Goal: Task Accomplishment & Management: Manage account settings

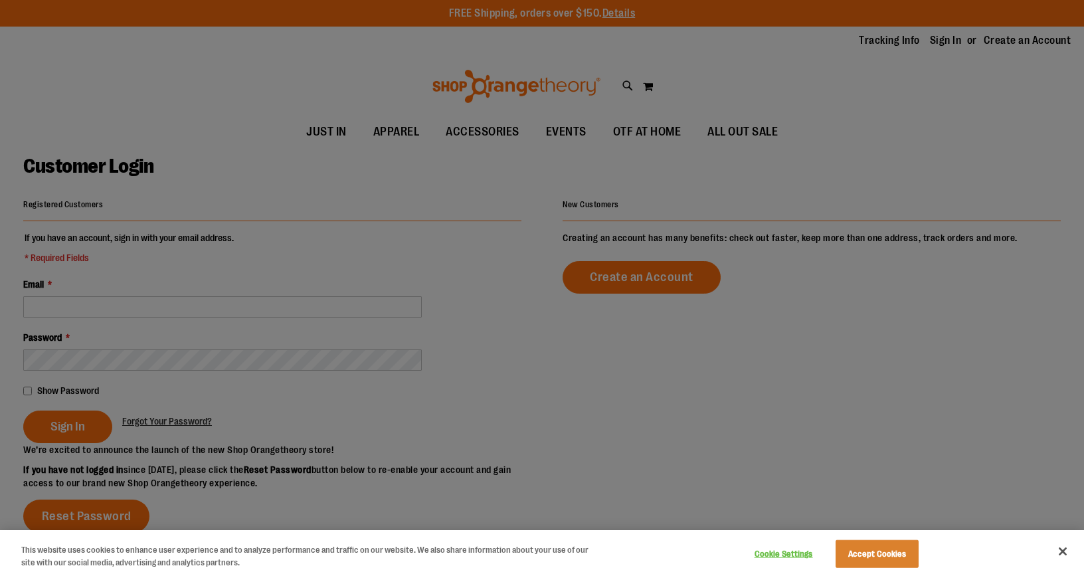
click at [94, 300] on div at bounding box center [542, 288] width 1084 height 576
click at [93, 307] on div at bounding box center [542, 288] width 1084 height 576
drag, startPoint x: 884, startPoint y: 41, endPoint x: 940, endPoint y: 41, distance: 55.1
click at [892, 41] on div at bounding box center [542, 288] width 1084 height 576
click at [941, 41] on div at bounding box center [542, 288] width 1084 height 576
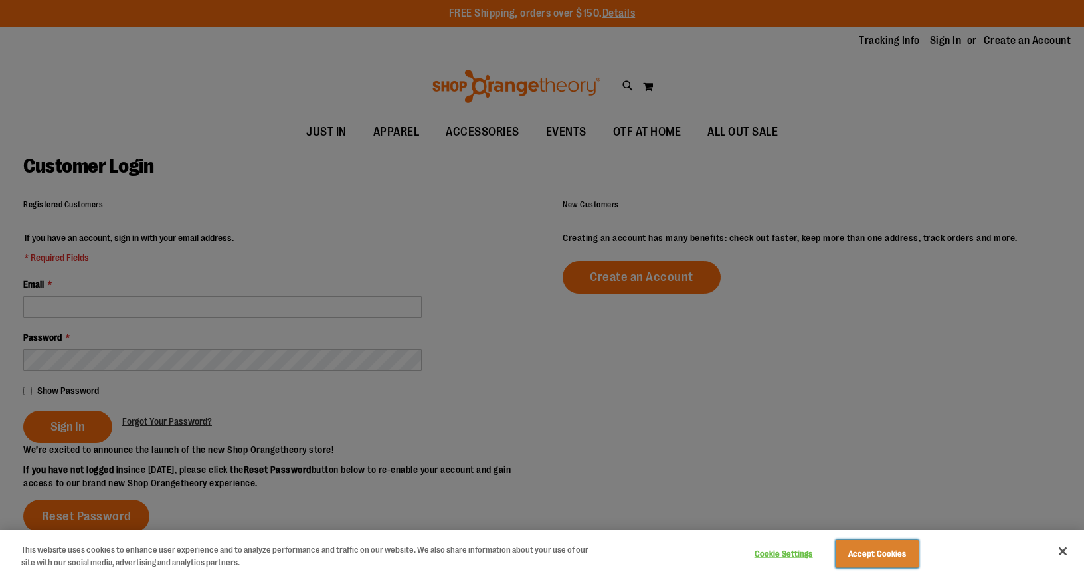
click at [885, 551] on button "Accept Cookies" at bounding box center [876, 554] width 83 height 28
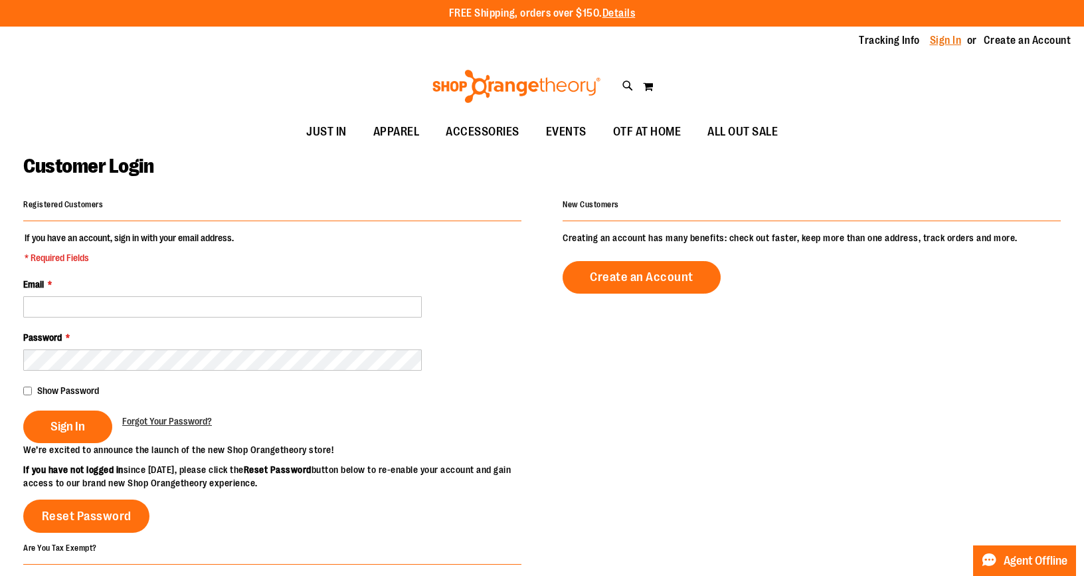
click at [934, 38] on link "Sign In" at bounding box center [946, 40] width 32 height 15
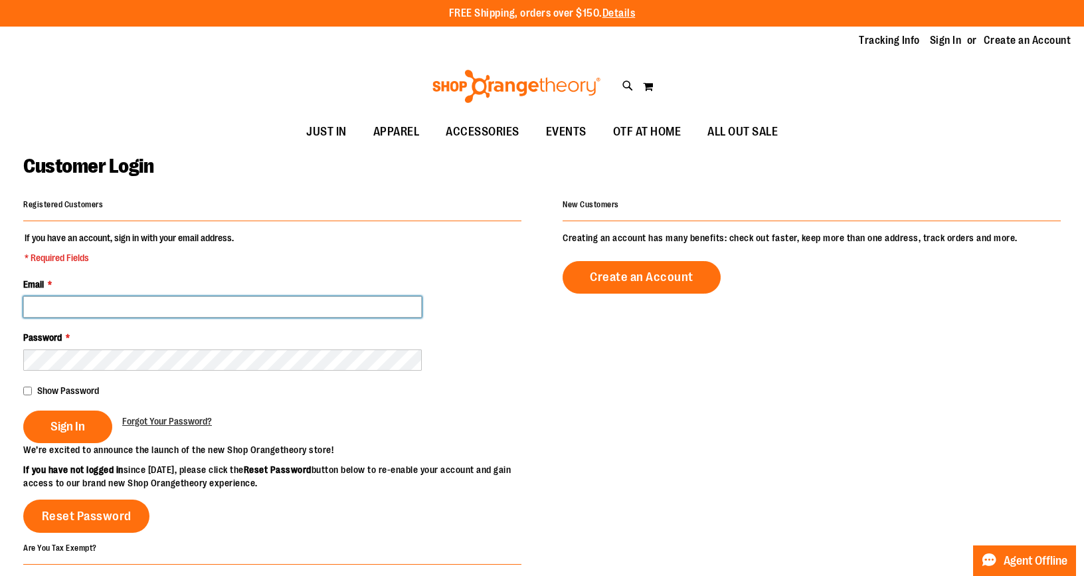
click at [71, 304] on input "Email *" at bounding box center [222, 306] width 398 height 21
type input "**********"
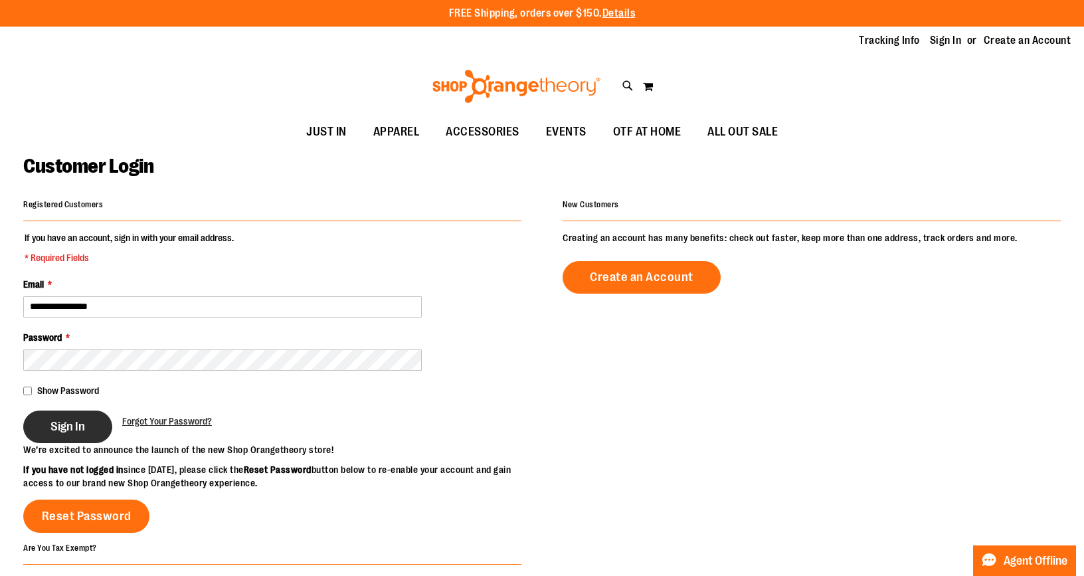
click at [74, 423] on span "Sign In" at bounding box center [67, 426] width 35 height 15
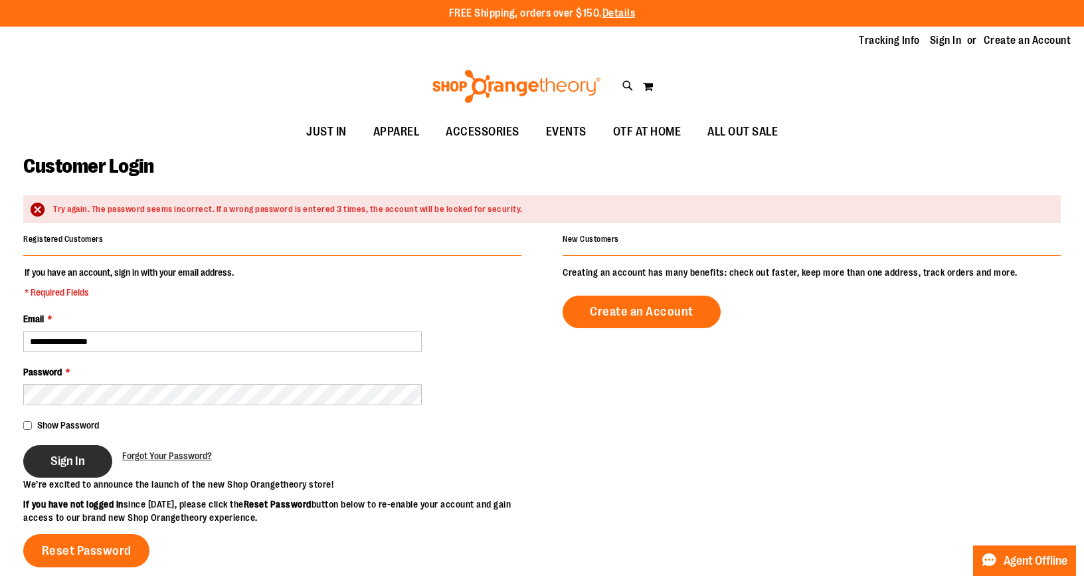
click at [61, 459] on span "Sign In" at bounding box center [67, 460] width 35 height 15
click at [72, 459] on span "Sign In" at bounding box center [67, 460] width 35 height 15
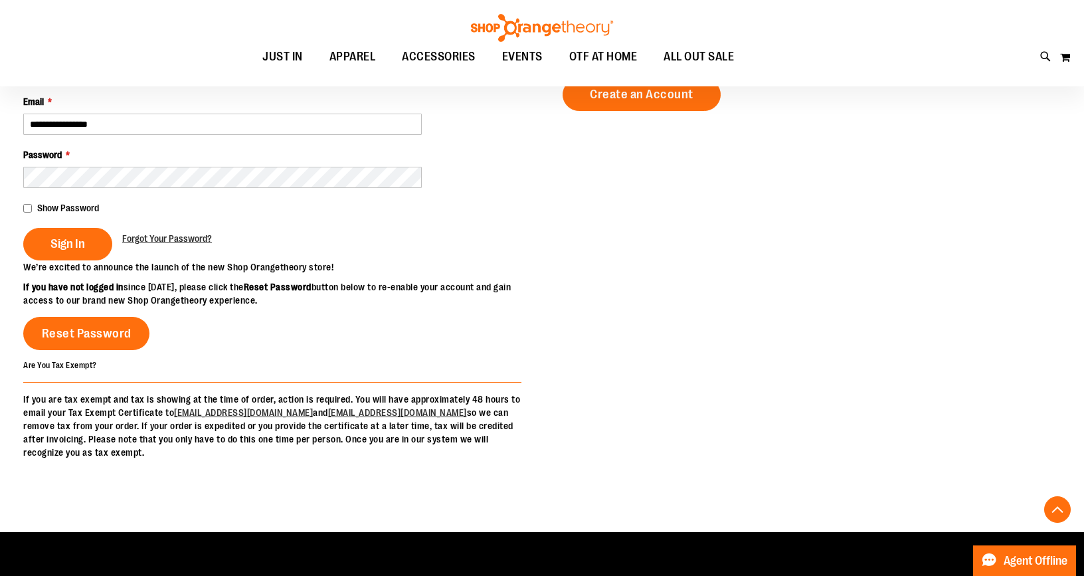
scroll to position [241, 0]
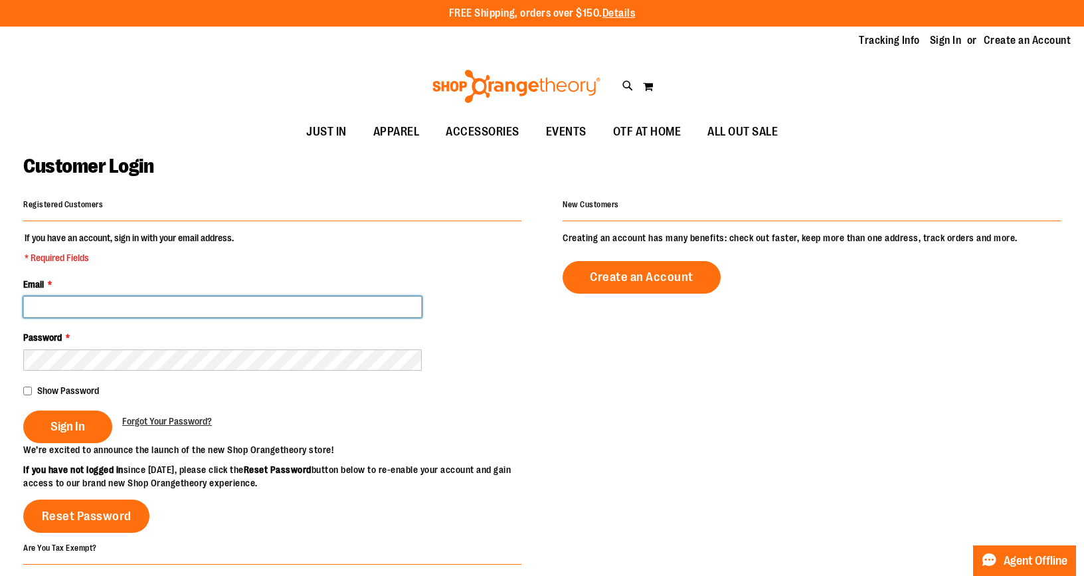
click at [89, 305] on input "Email *" at bounding box center [222, 306] width 398 height 21
type input "**********"
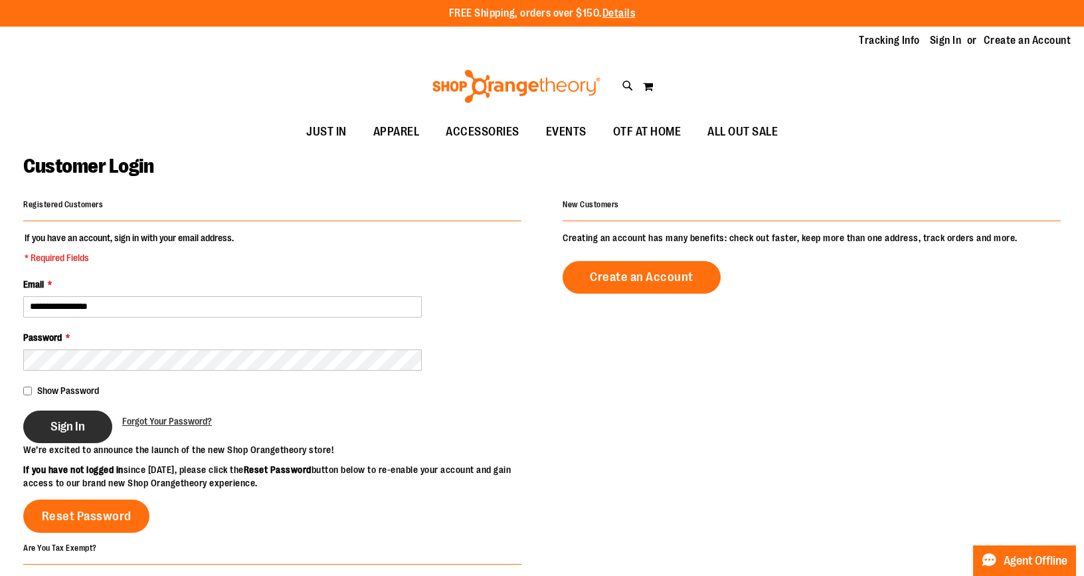
click at [66, 426] on span "Sign In" at bounding box center [67, 426] width 35 height 15
